Goal: Book appointment/travel/reservation

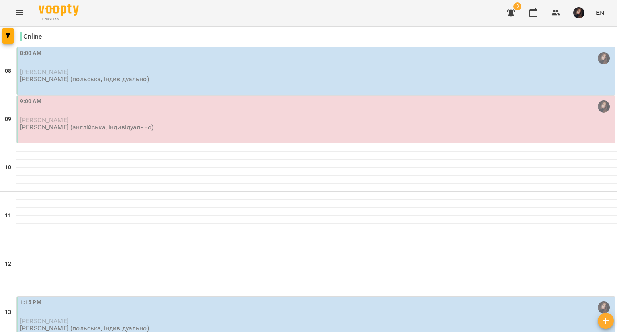
click at [75, 67] on div "8:00 AM" at bounding box center [316, 58] width 593 height 18
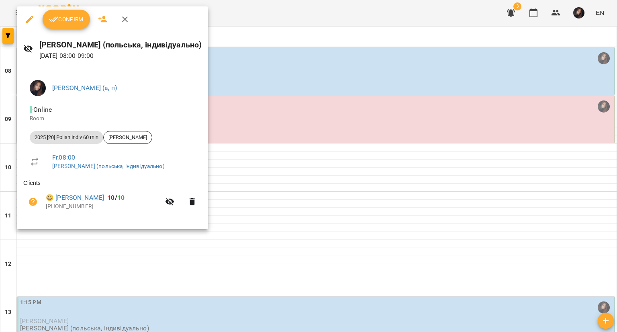
click at [68, 18] on span "Confirm" at bounding box center [66, 19] width 35 height 10
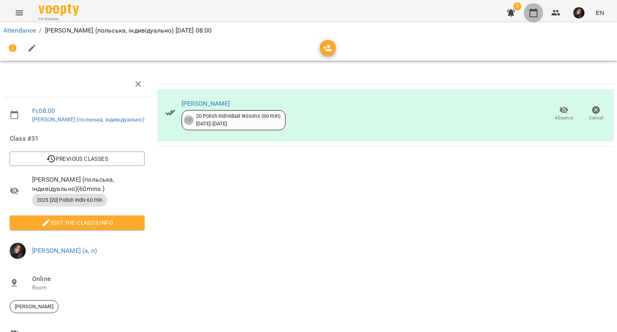
click at [529, 12] on button "button" at bounding box center [533, 12] width 19 height 19
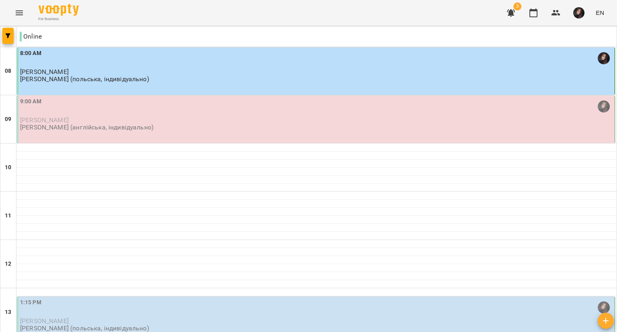
click at [190, 115] on div "9:00 AM" at bounding box center [316, 106] width 593 height 19
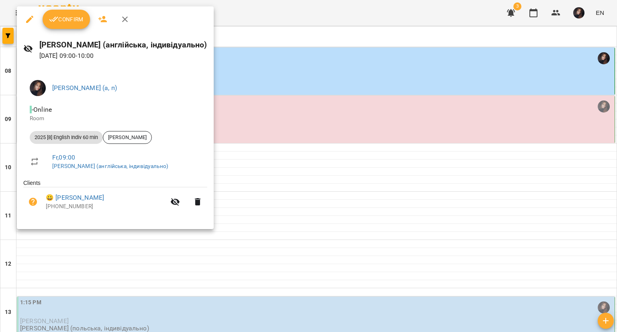
click at [61, 16] on span "Confirm" at bounding box center [66, 19] width 35 height 10
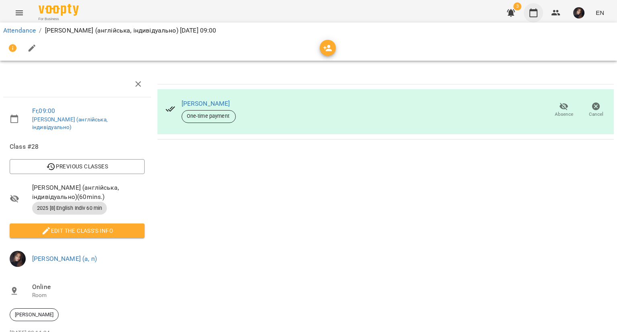
click at [541, 14] on button "button" at bounding box center [533, 12] width 19 height 19
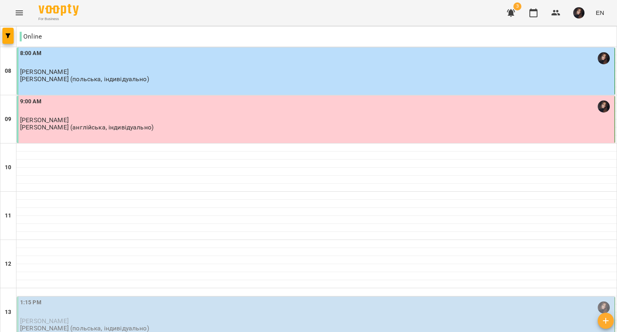
scroll to position [161, 0]
